Goal: Find specific page/section: Find specific page/section

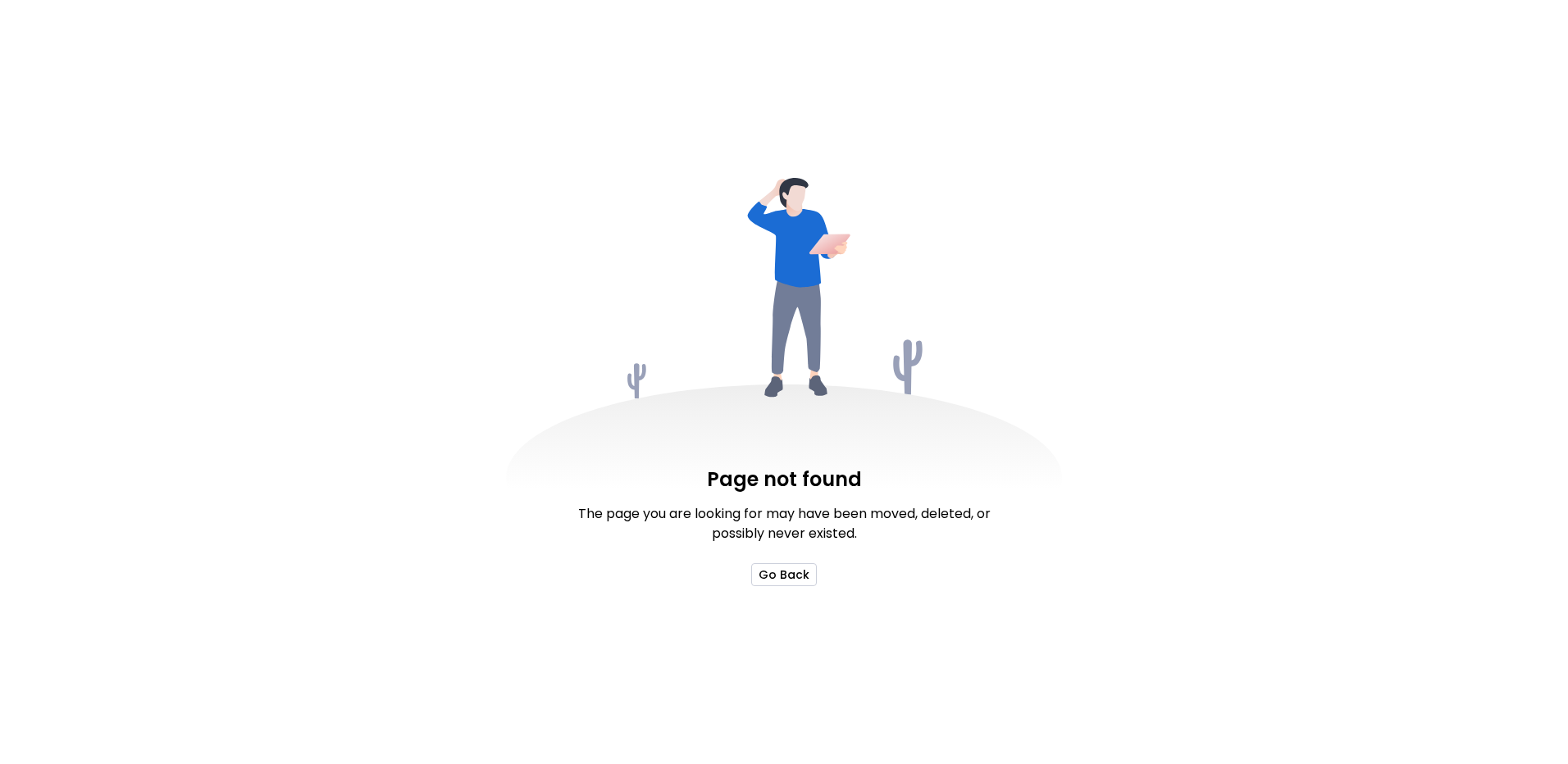
click at [807, 581] on button "Go Back" at bounding box center [784, 575] width 65 height 23
